Goal: Find specific page/section: Find specific page/section

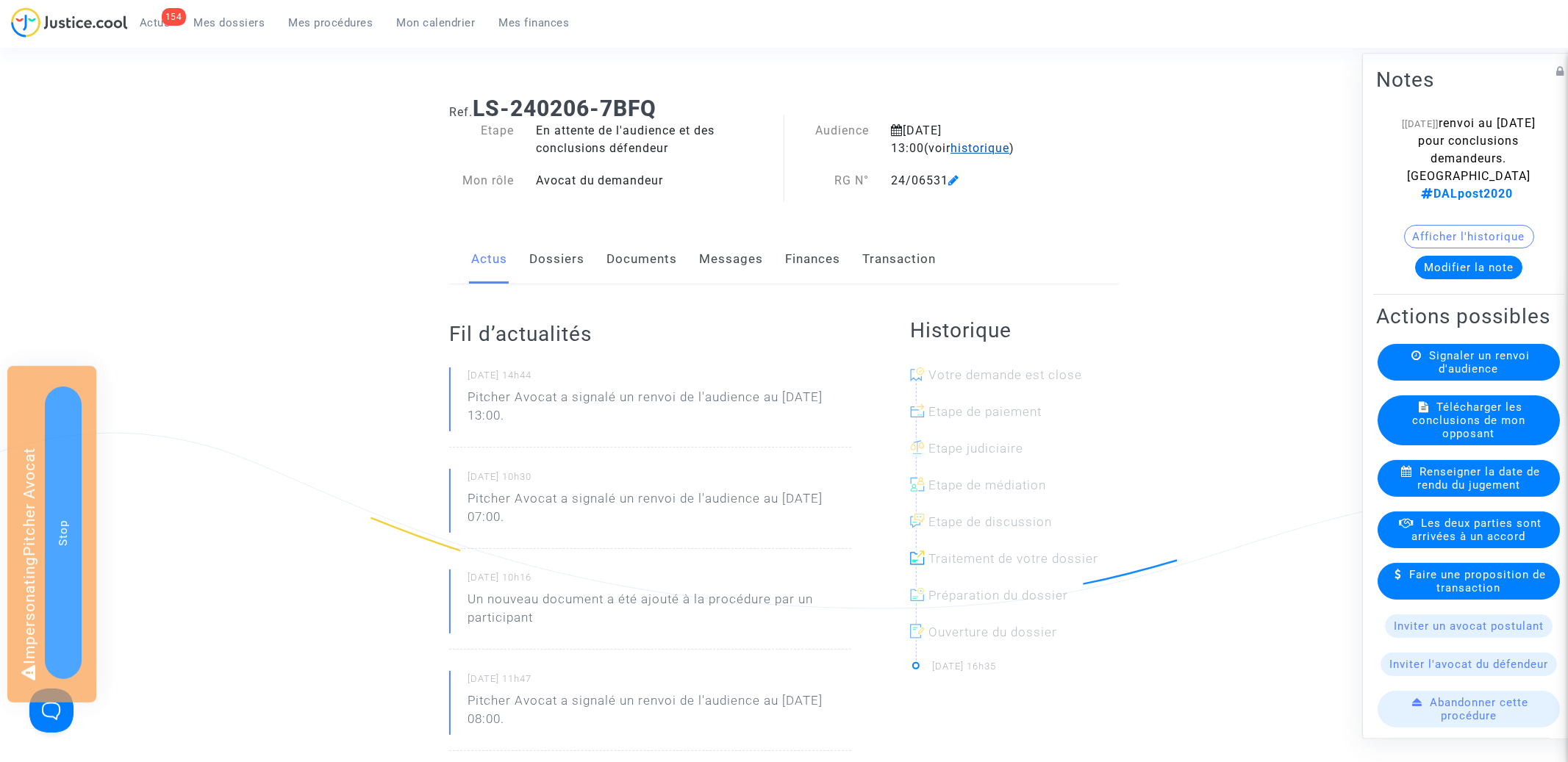
click at [950, 145] on span "historique" at bounding box center [979, 148] width 59 height 14
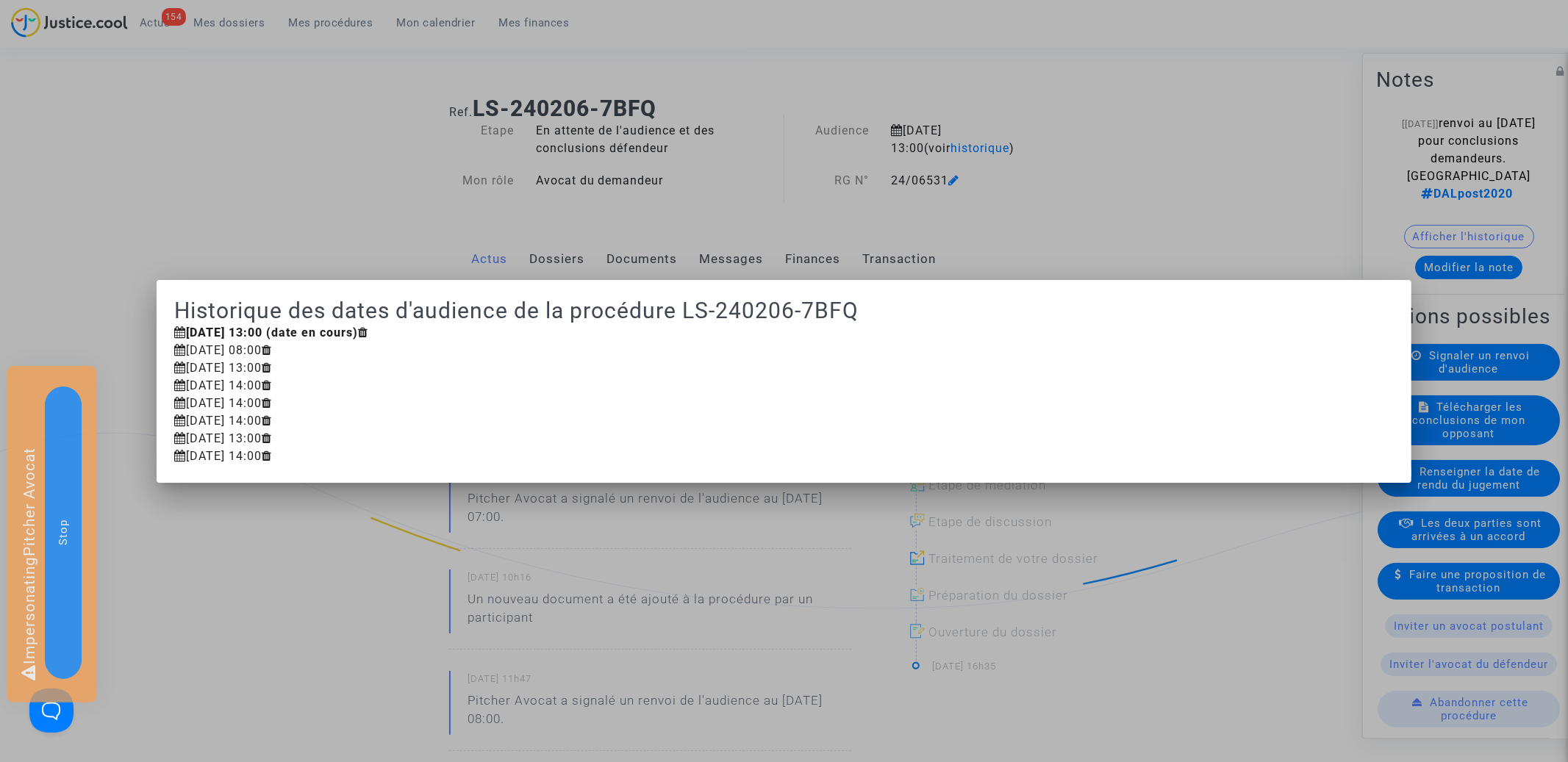
click at [814, 86] on div at bounding box center [784, 381] width 1568 height 762
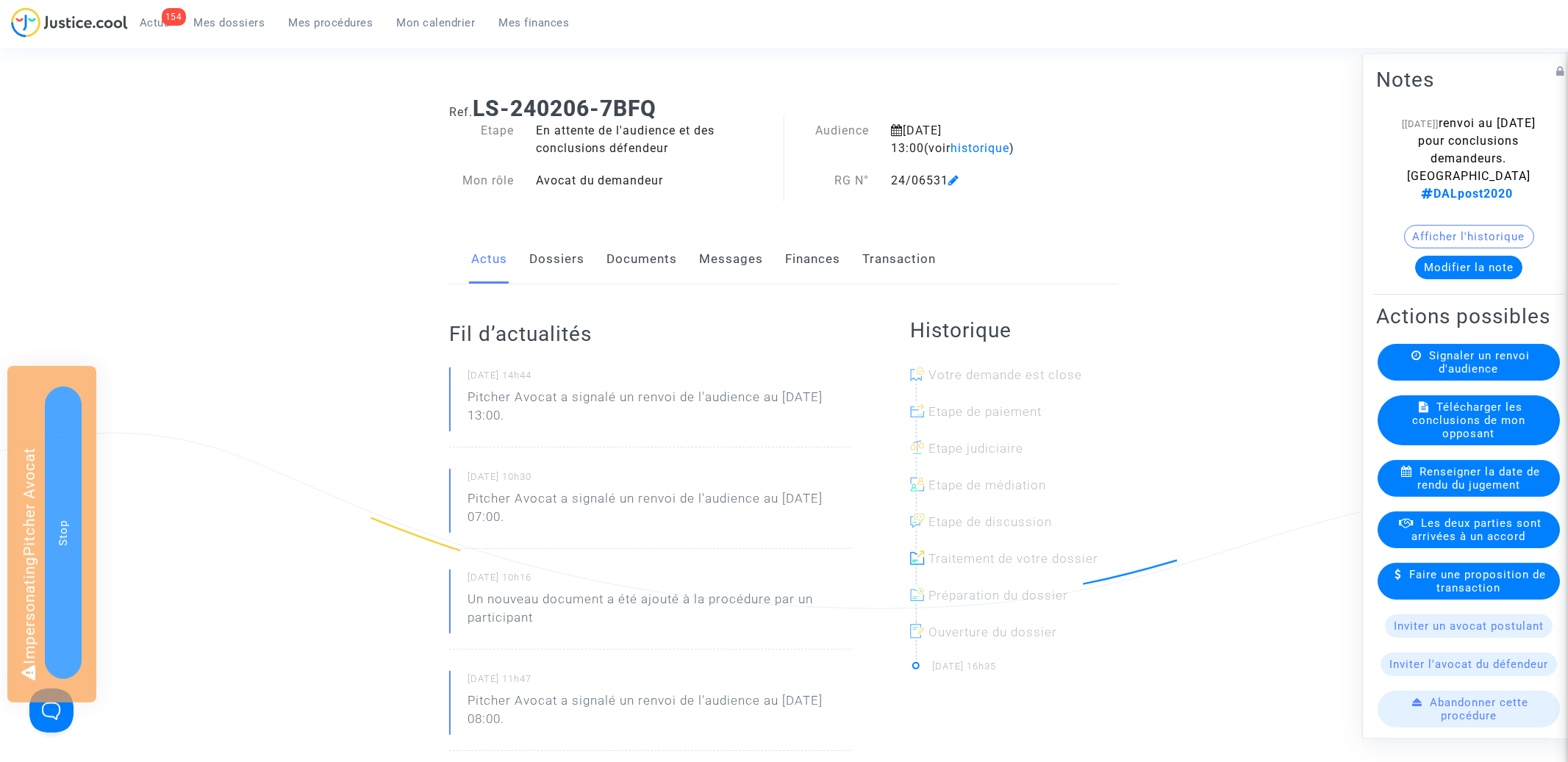
click at [607, 262] on link "Documents" at bounding box center [641, 259] width 71 height 48
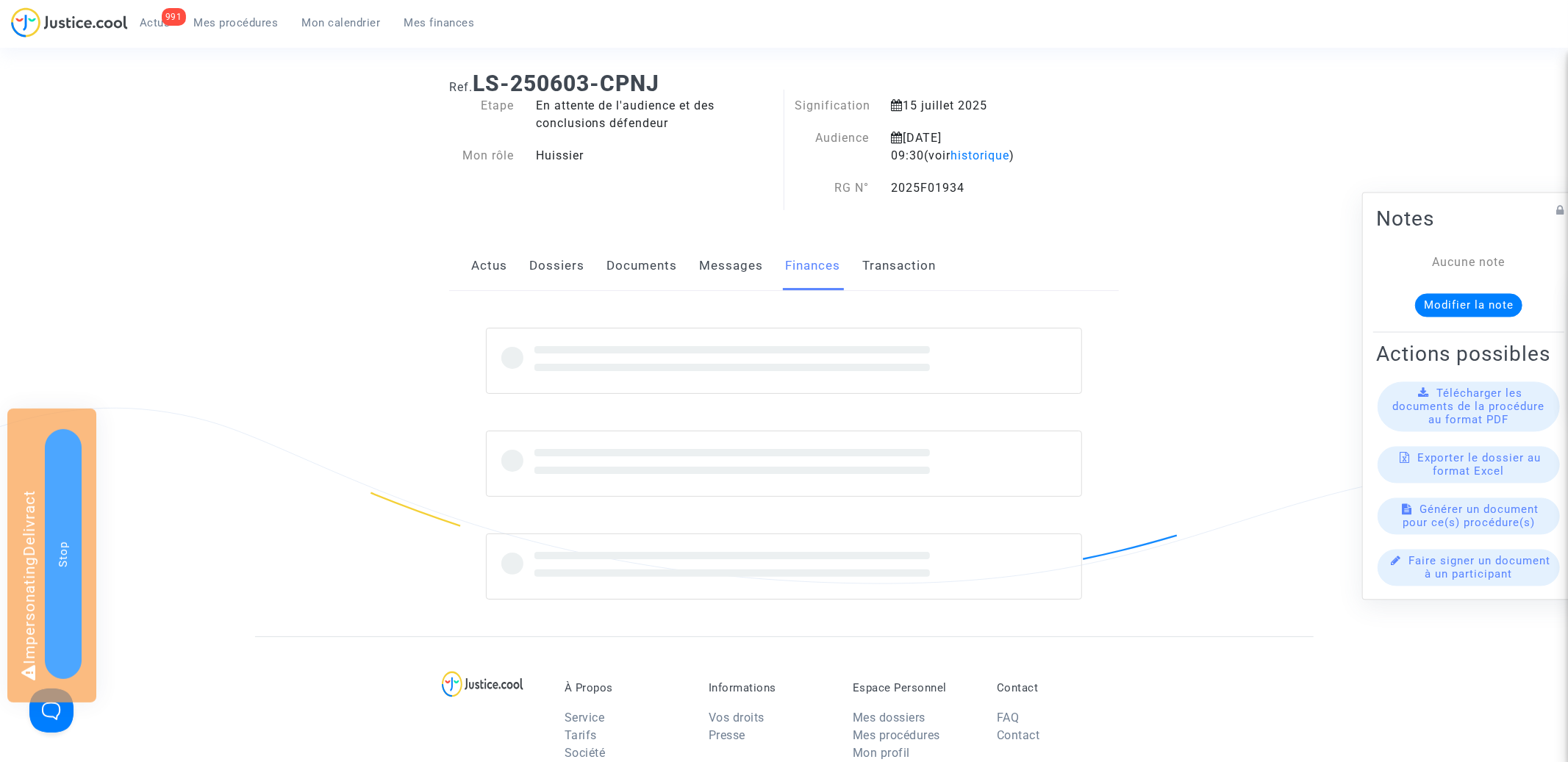
scroll to position [51, 0]
